Goal: Information Seeking & Learning: Learn about a topic

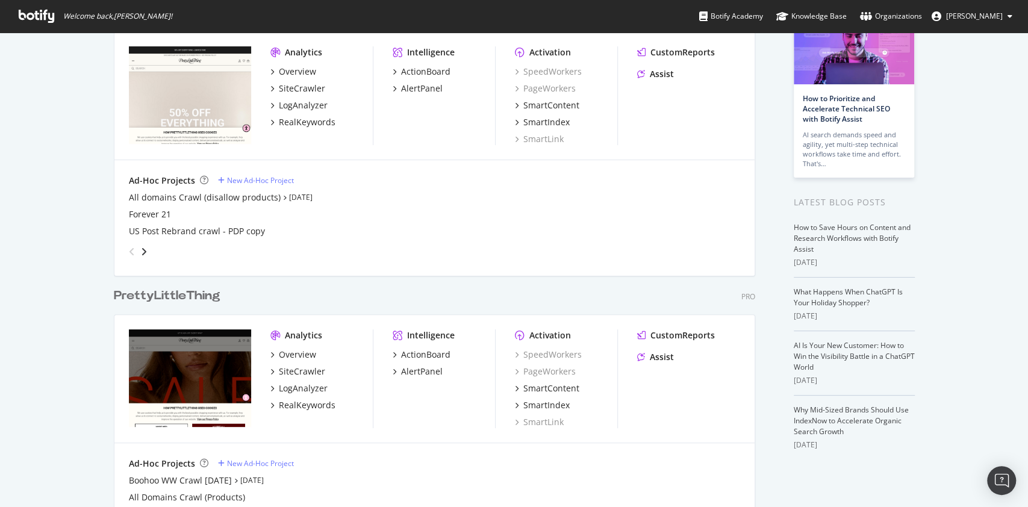
scroll to position [90, 0]
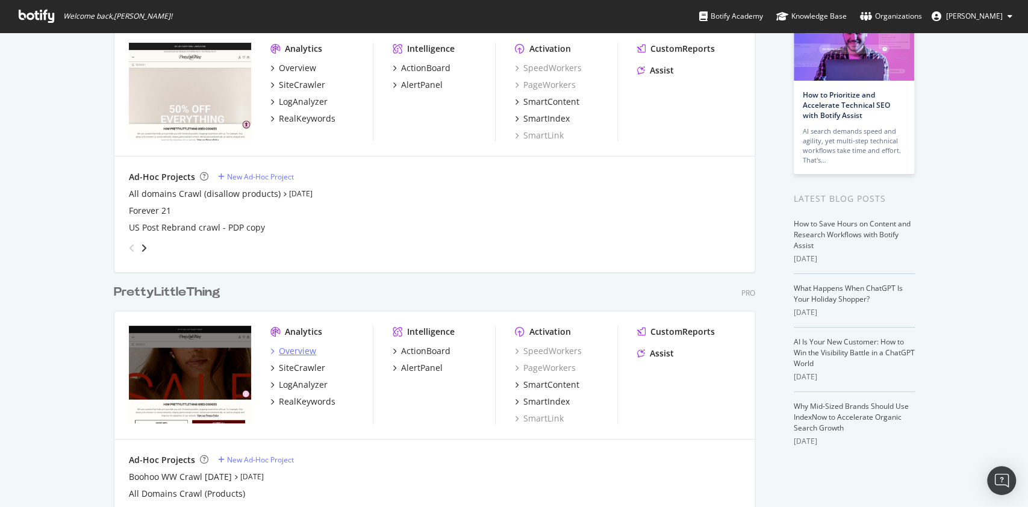
click at [289, 349] on div "Overview" at bounding box center [297, 351] width 37 height 12
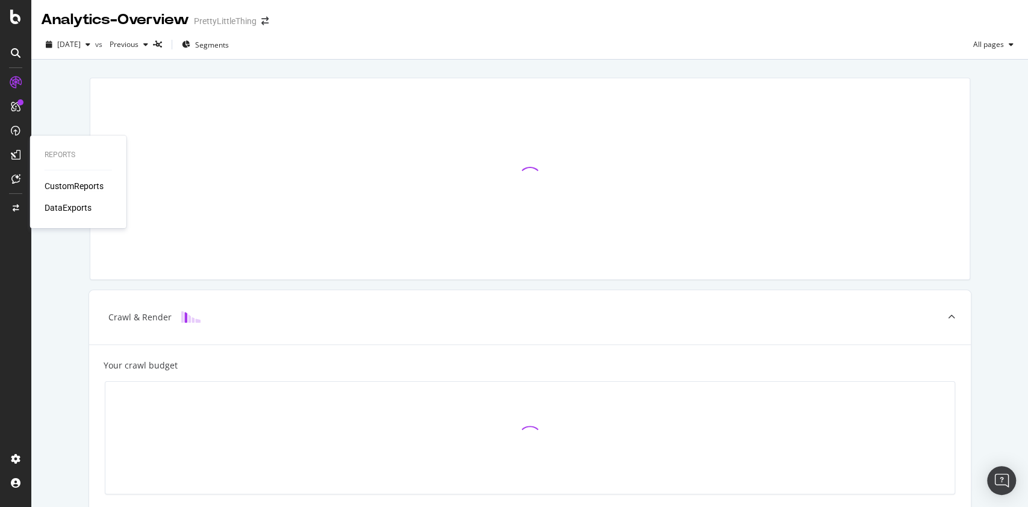
click at [61, 185] on div "CustomReports" at bounding box center [74, 186] width 59 height 12
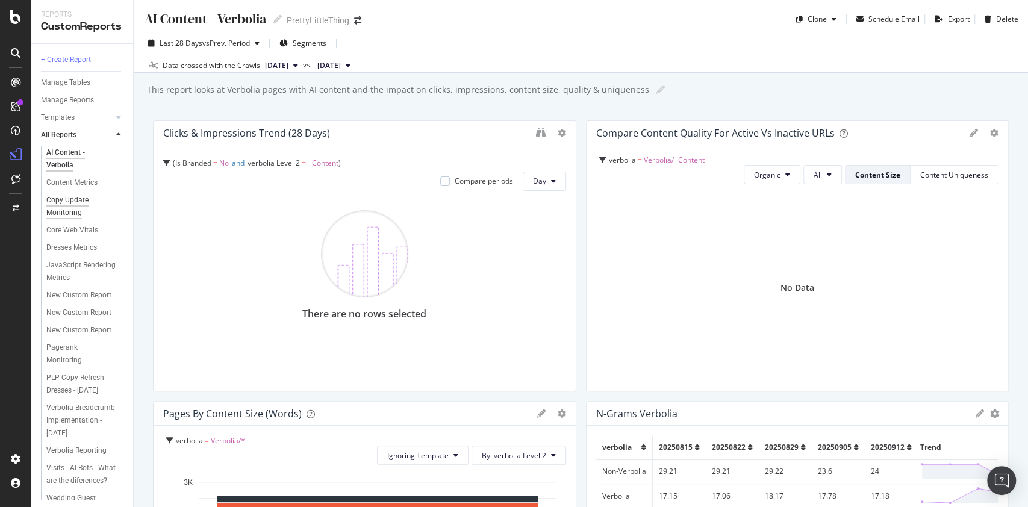
click at [64, 196] on div "Copy Update Monitoring" at bounding box center [80, 206] width 68 height 25
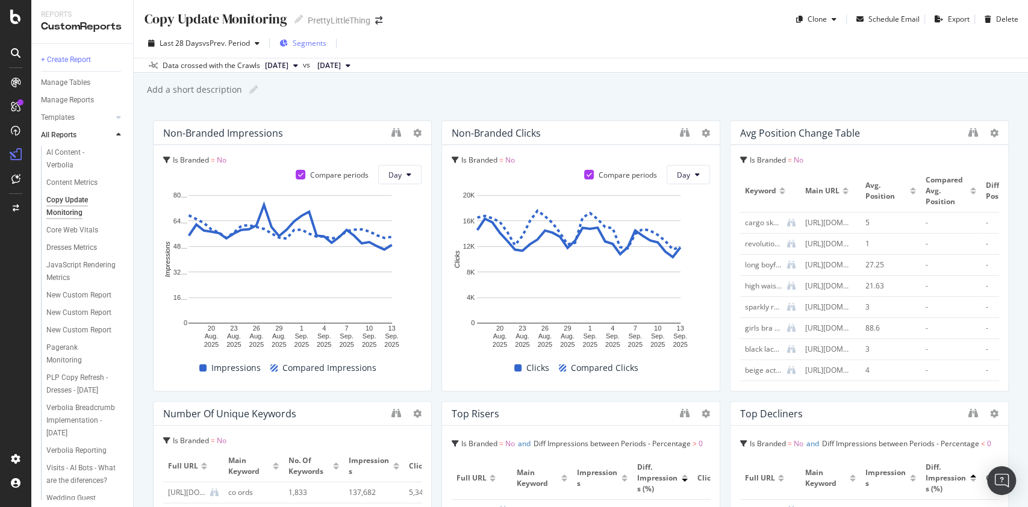
click at [316, 46] on span "Segments" at bounding box center [310, 43] width 34 height 10
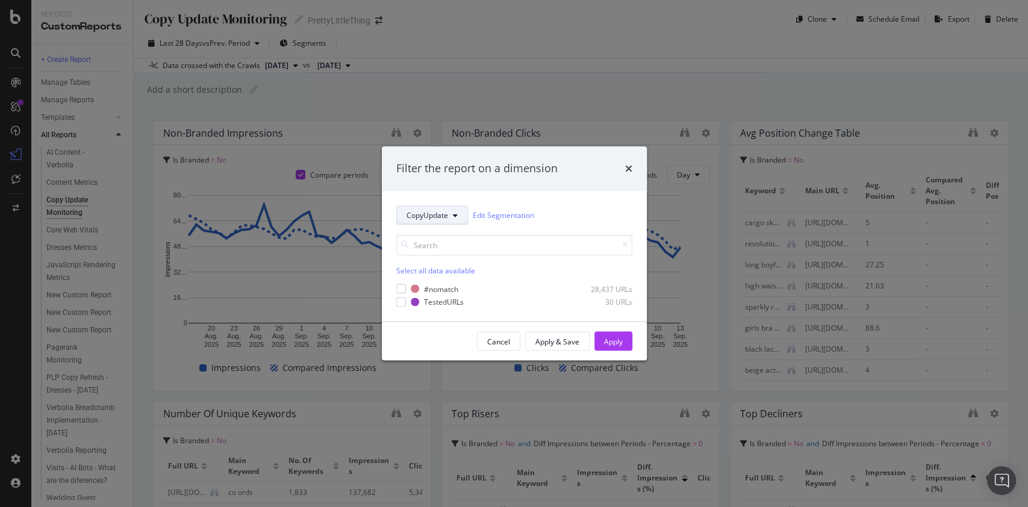
click at [445, 210] on span "CopyUpdate" at bounding box center [428, 215] width 42 height 10
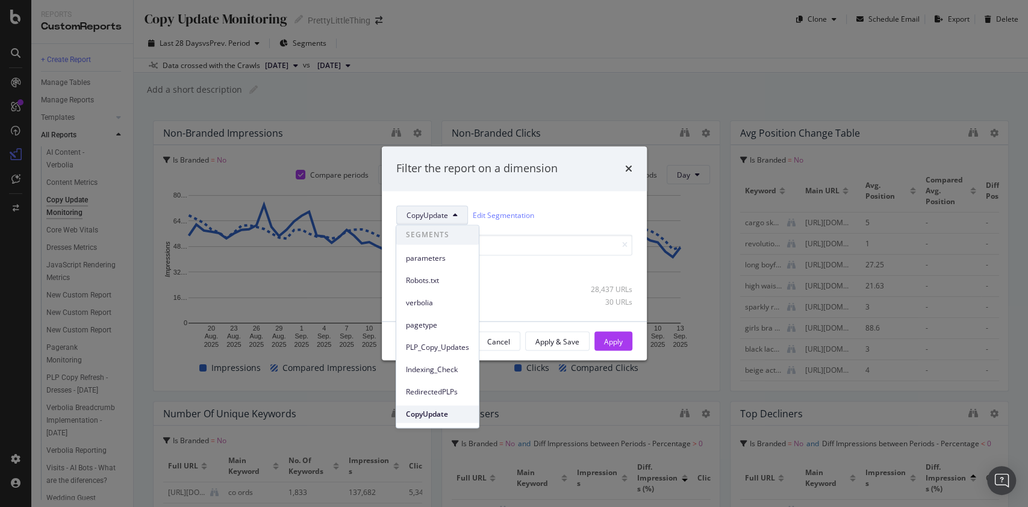
click at [431, 417] on span "CopyUpdate" at bounding box center [437, 414] width 63 height 11
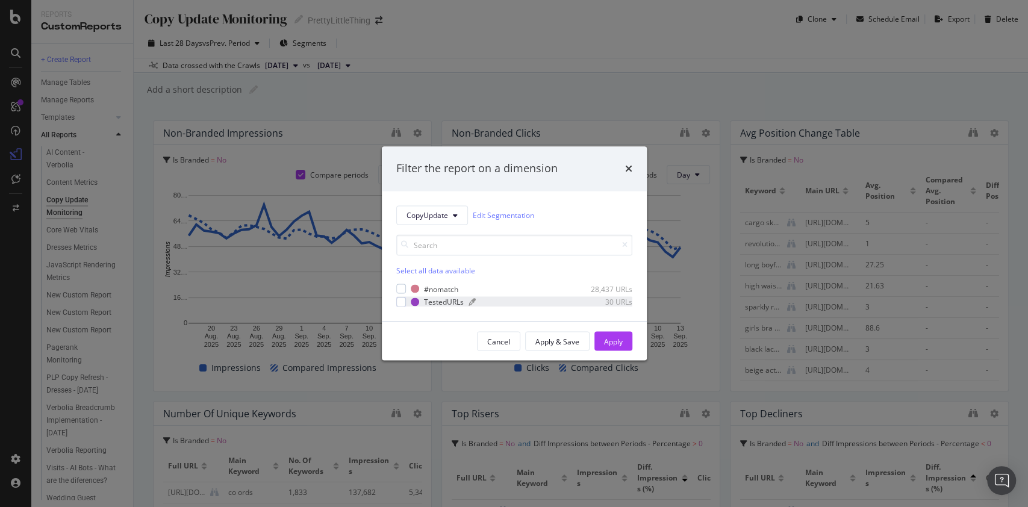
click at [442, 301] on div "TestedURLs" at bounding box center [444, 301] width 40 height 10
click at [610, 336] on div "Apply" at bounding box center [613, 341] width 19 height 10
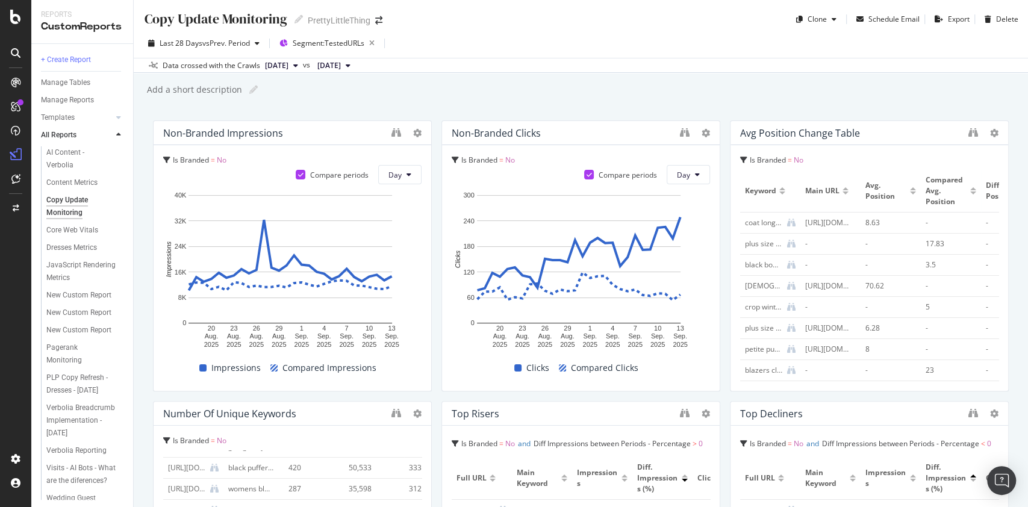
click at [971, 192] on div at bounding box center [974, 193] width 6 height 3
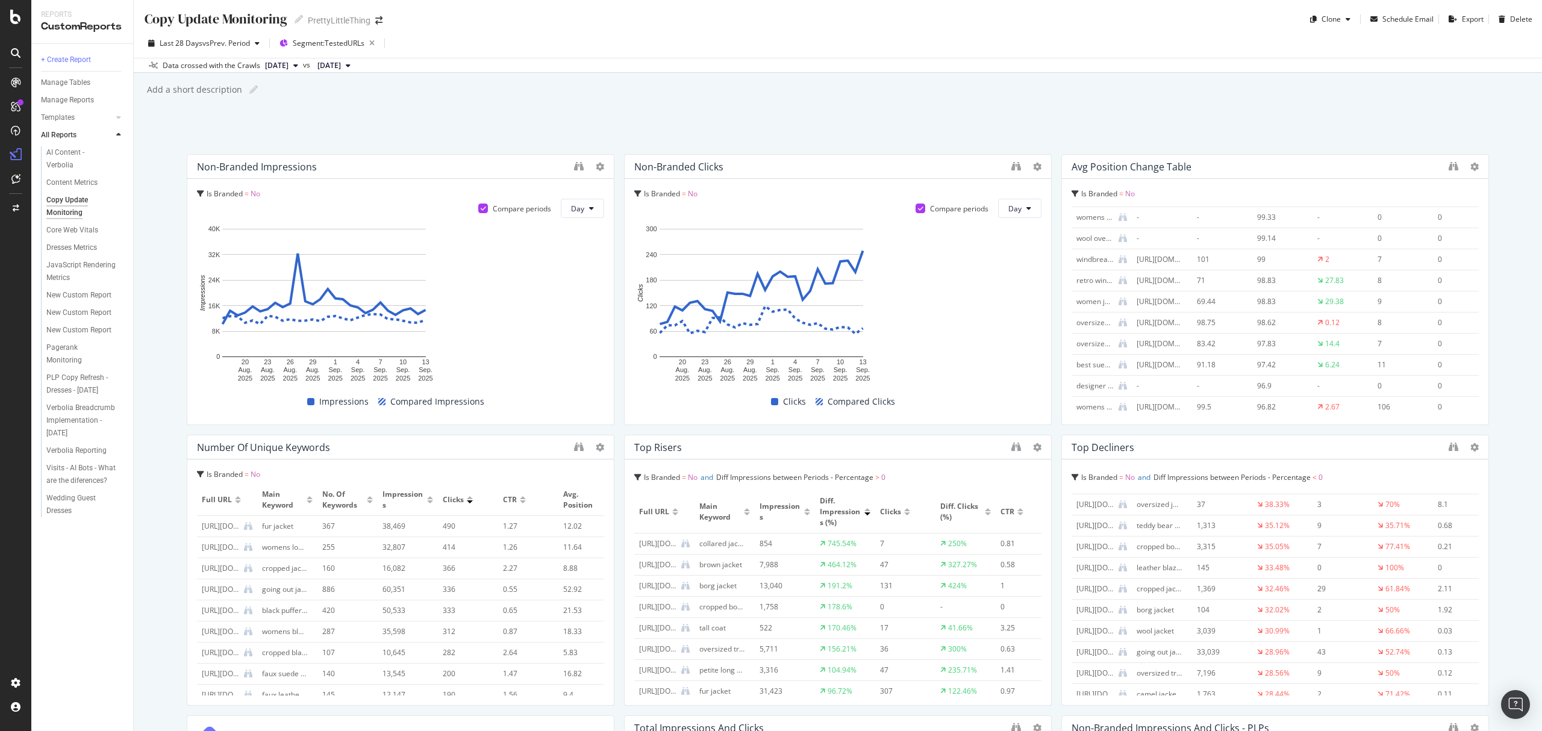
scroll to position [292, 0]
